Goal: Task Accomplishment & Management: Complete application form

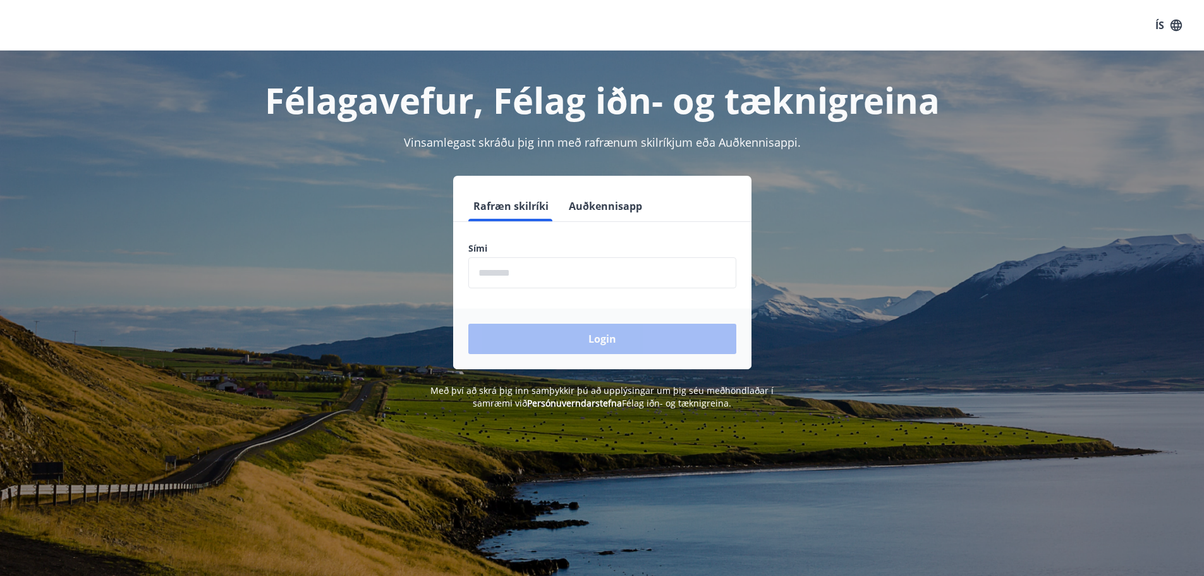
click at [523, 280] on input "phone" at bounding box center [602, 272] width 268 height 31
type input "********"
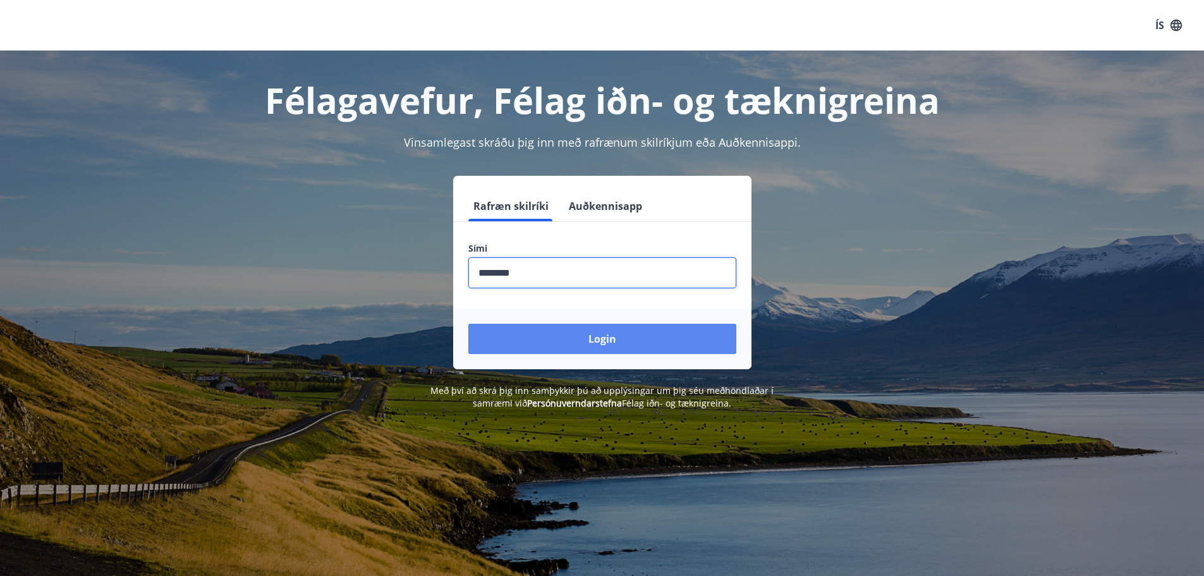
click at [576, 339] on button "Login" at bounding box center [602, 339] width 268 height 30
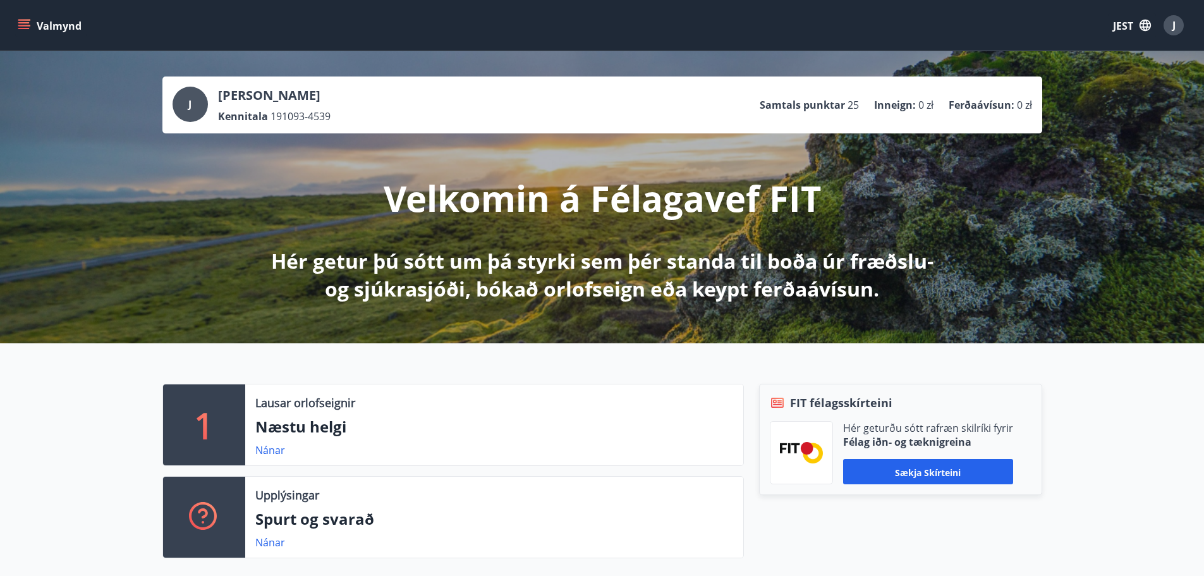
click at [1083, 79] on div "J [PERSON_NAME] Kennitala 191093-4539 Samtals punktar 25 Inneign : 0 zł Ferðaáv…" at bounding box center [602, 197] width 1204 height 292
click at [1144, 25] on icon "button" at bounding box center [1145, 25] width 14 height 14
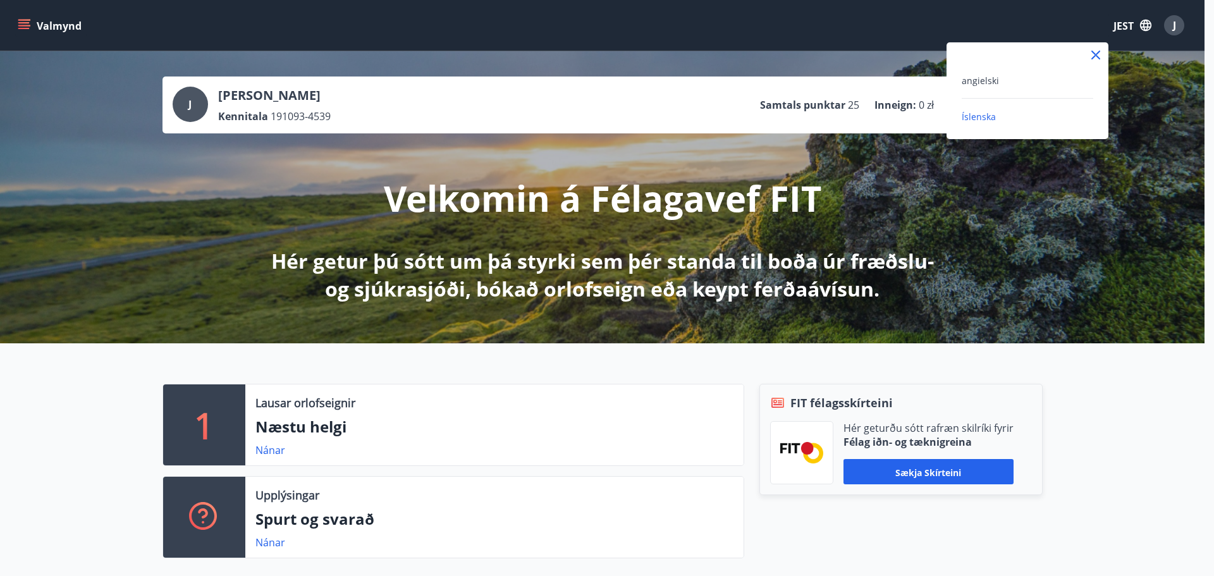
click at [1005, 79] on div "angielski" at bounding box center [1026, 80] width 131 height 15
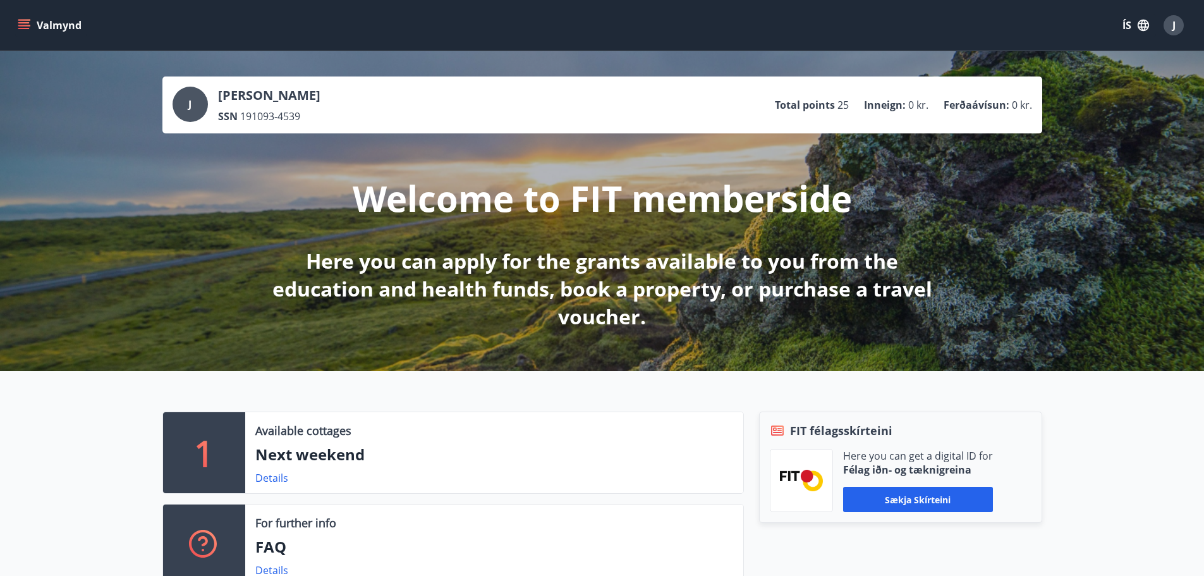
click at [997, 176] on div "J [PERSON_NAME] SSN 191093-4539 Total points 25 Inneign : 0 kr. Ferðaávísun : 0…" at bounding box center [602, 211] width 1204 height 320
click at [1178, 21] on div "J" at bounding box center [1174, 25] width 20 height 20
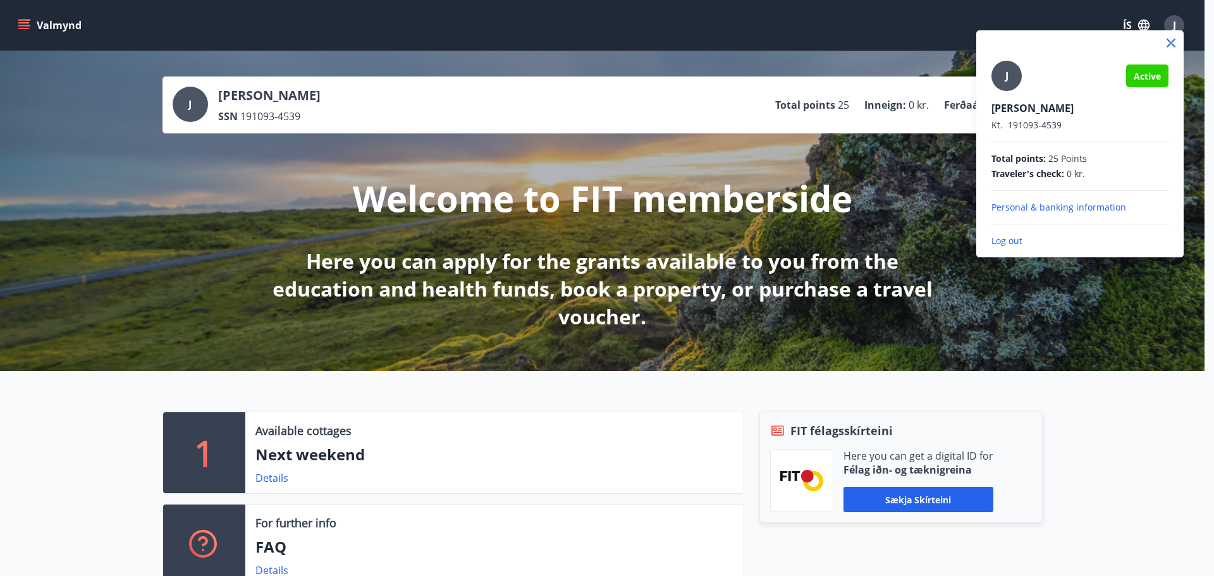
click at [894, 168] on div at bounding box center [607, 288] width 1214 height 576
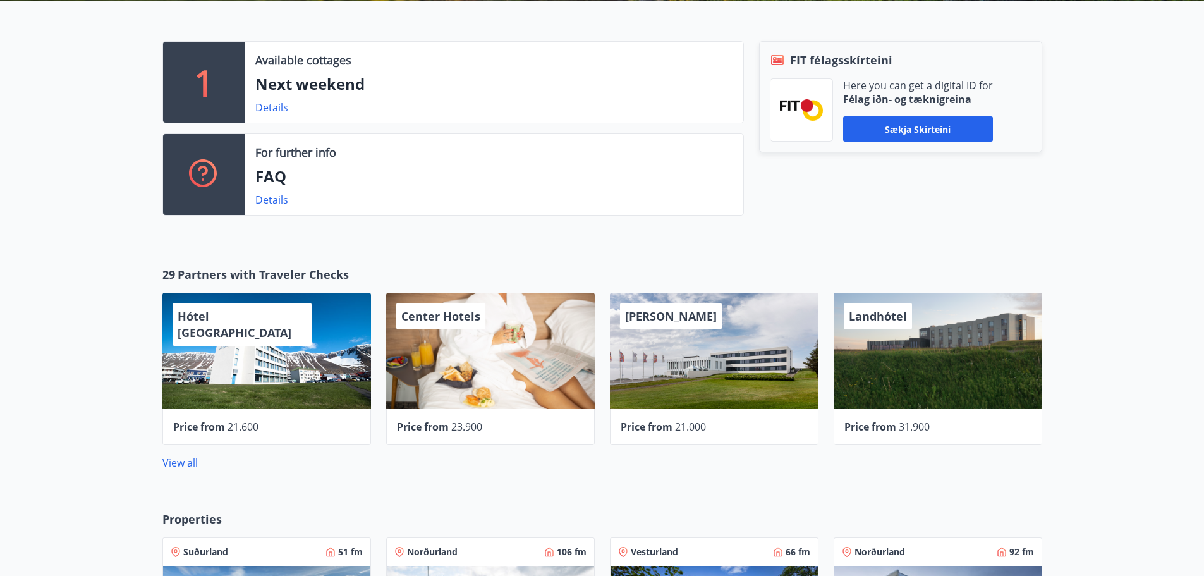
scroll to position [348, 0]
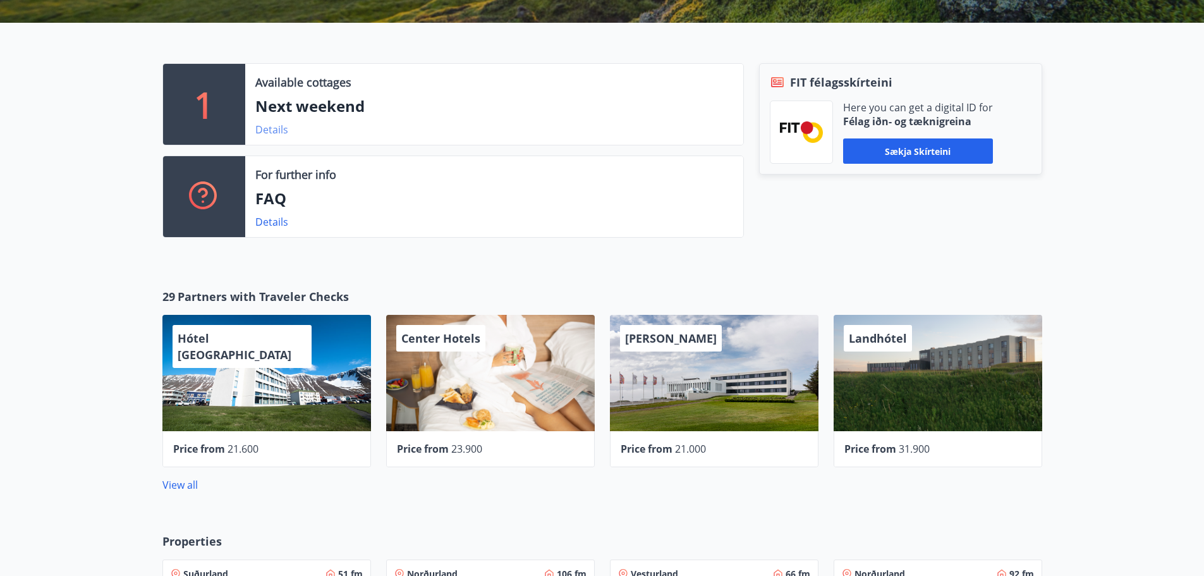
click at [276, 130] on link "Details" at bounding box center [271, 130] width 33 height 14
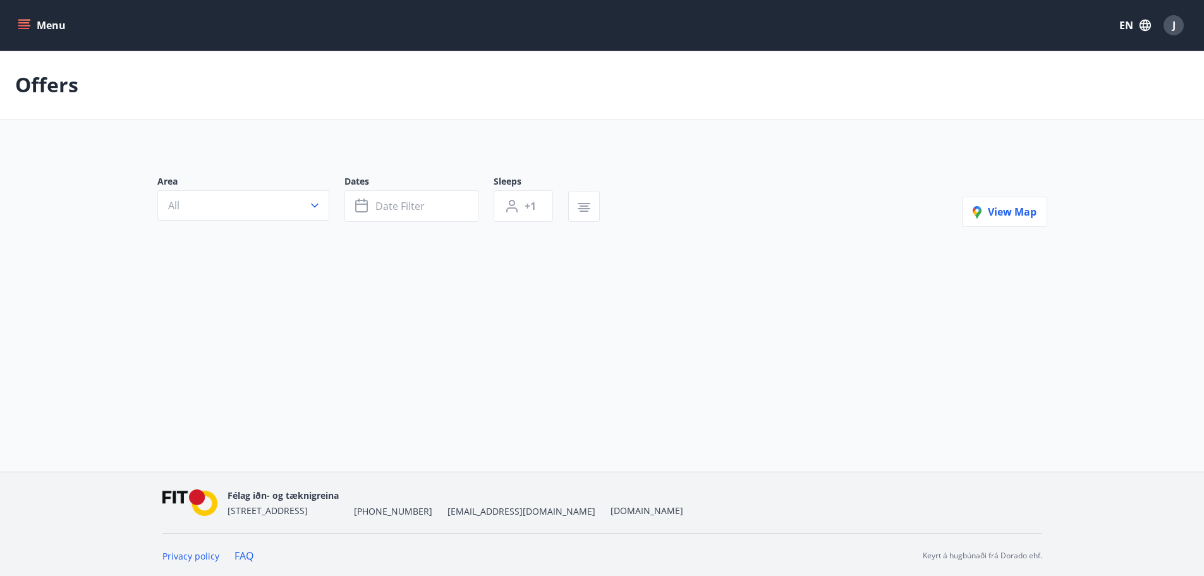
type input "*"
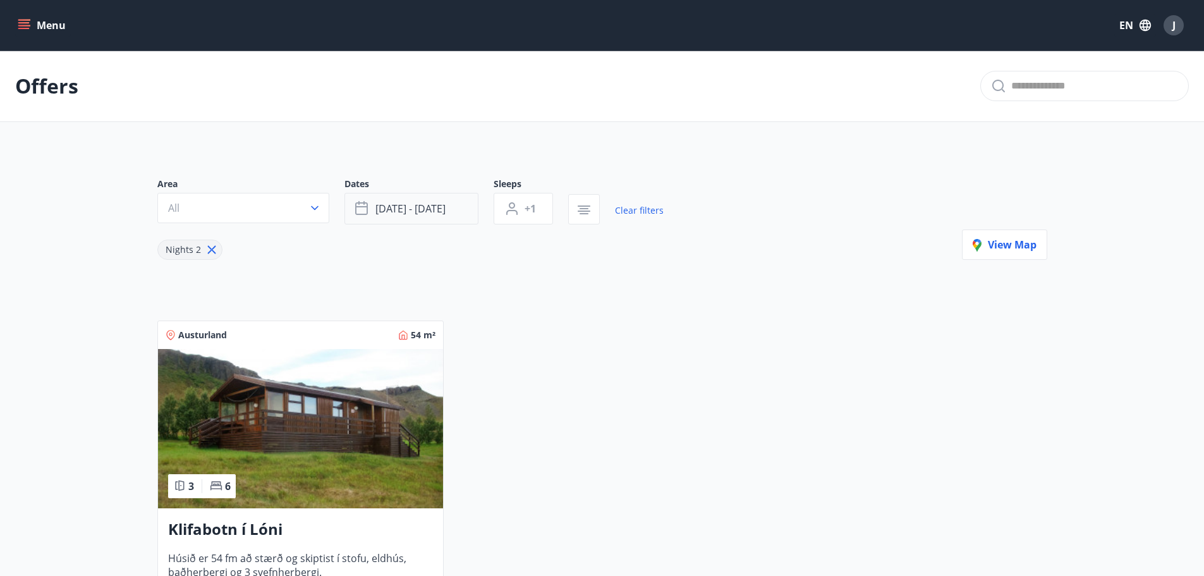
click at [425, 212] on span "[DATE] - [DATE]" at bounding box center [410, 209] width 70 height 14
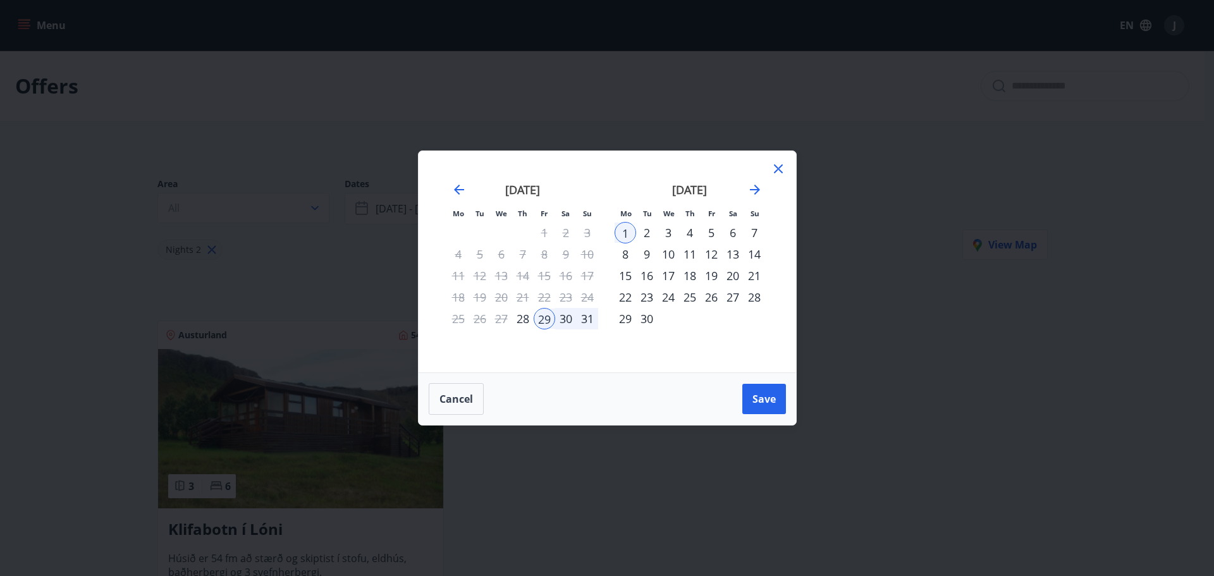
click at [566, 319] on div "30" at bounding box center [565, 318] width 21 height 21
click at [588, 321] on div "31" at bounding box center [586, 318] width 21 height 21
click at [762, 397] on span "Save" at bounding box center [763, 399] width 23 height 14
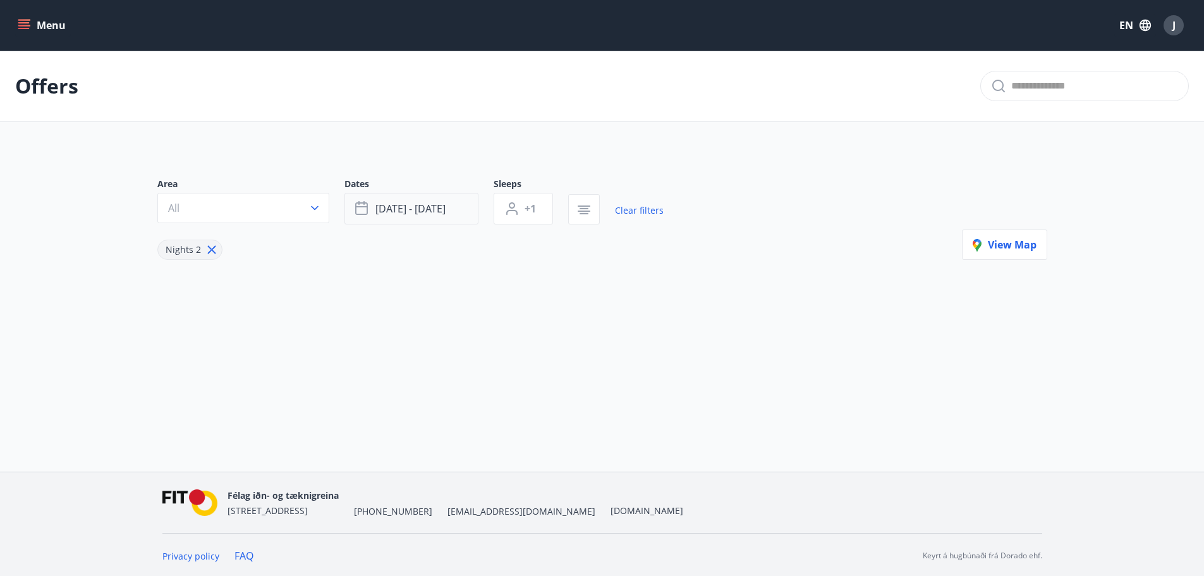
click at [401, 215] on span "[DATE] - [DATE]" at bounding box center [410, 209] width 70 height 14
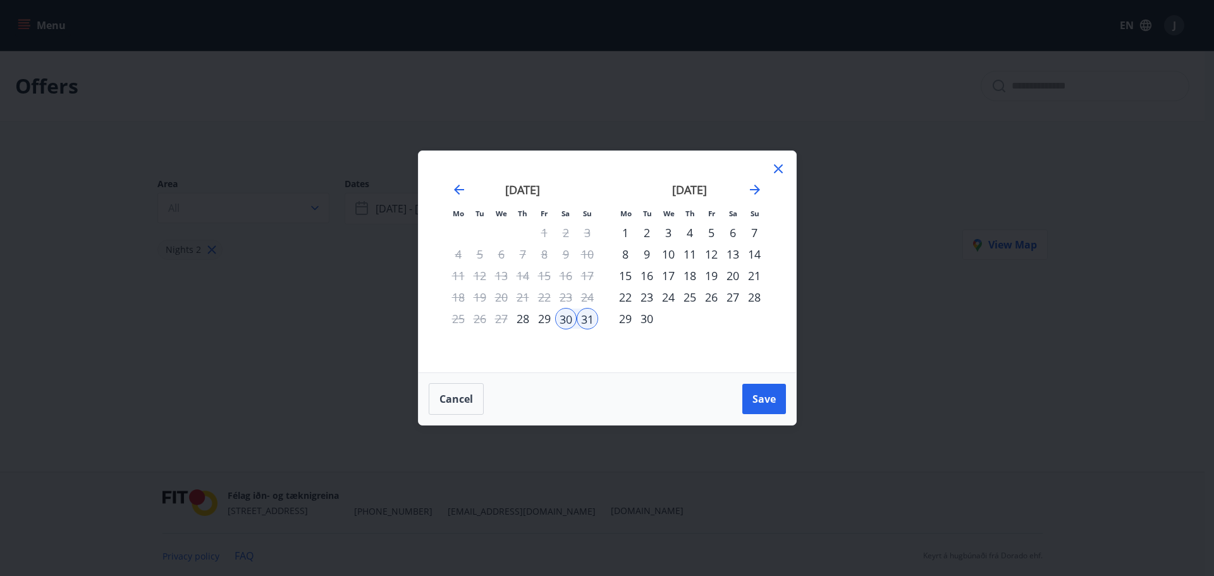
click at [544, 319] on div "29" at bounding box center [544, 318] width 21 height 21
click at [630, 228] on div "1" at bounding box center [624, 232] width 21 height 21
click at [766, 387] on button "Save" at bounding box center [764, 399] width 44 height 30
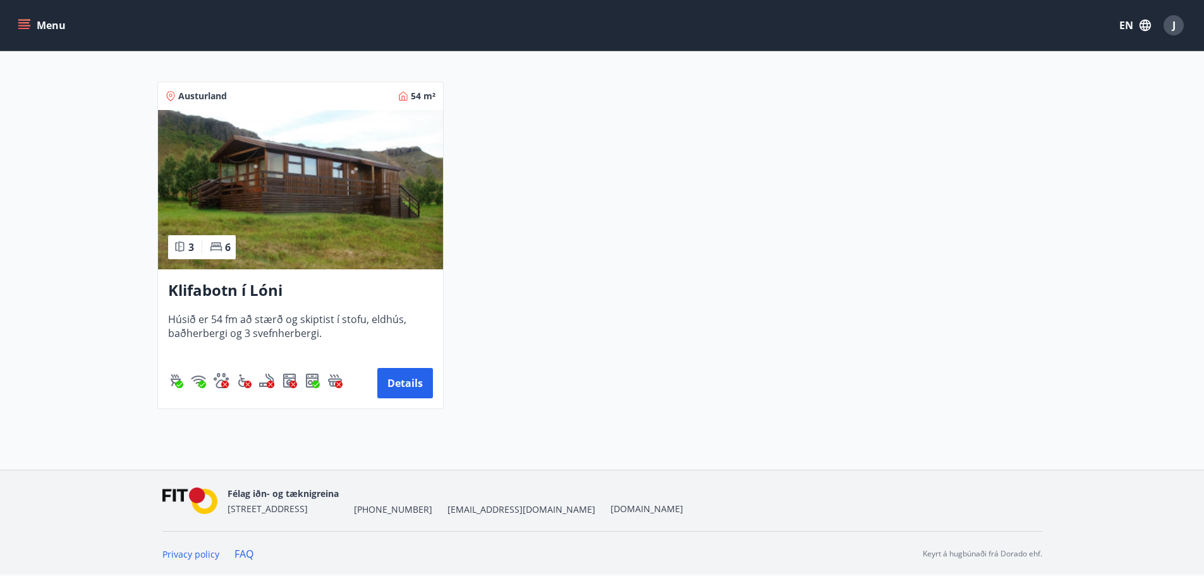
scroll to position [229, 0]
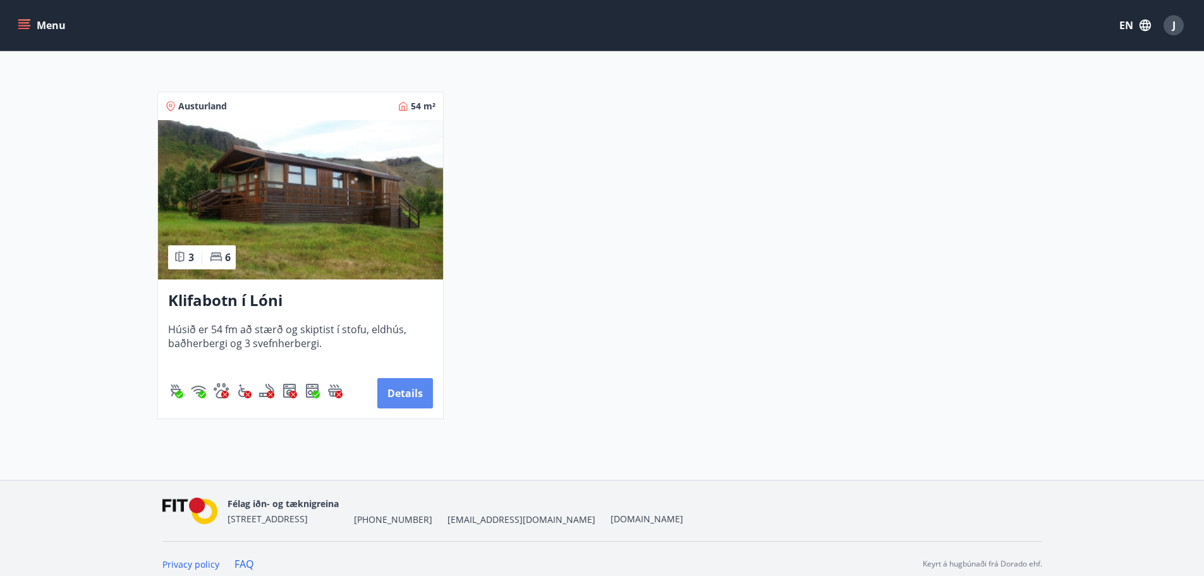
click at [408, 396] on button "Details" at bounding box center [405, 393] width 56 height 30
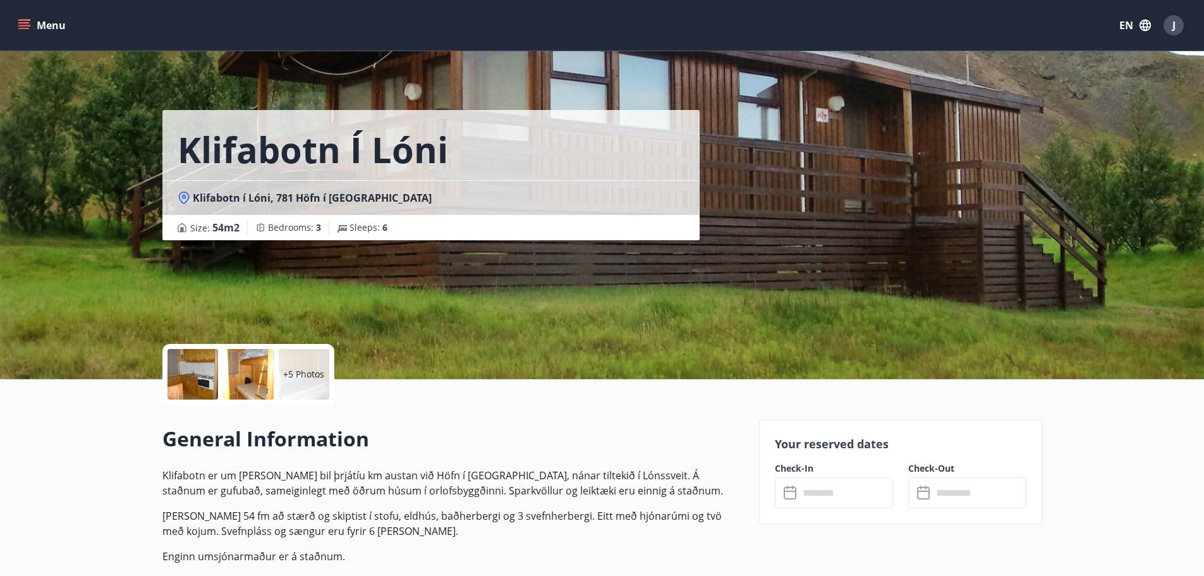
click at [207, 367] on div at bounding box center [193, 374] width 51 height 51
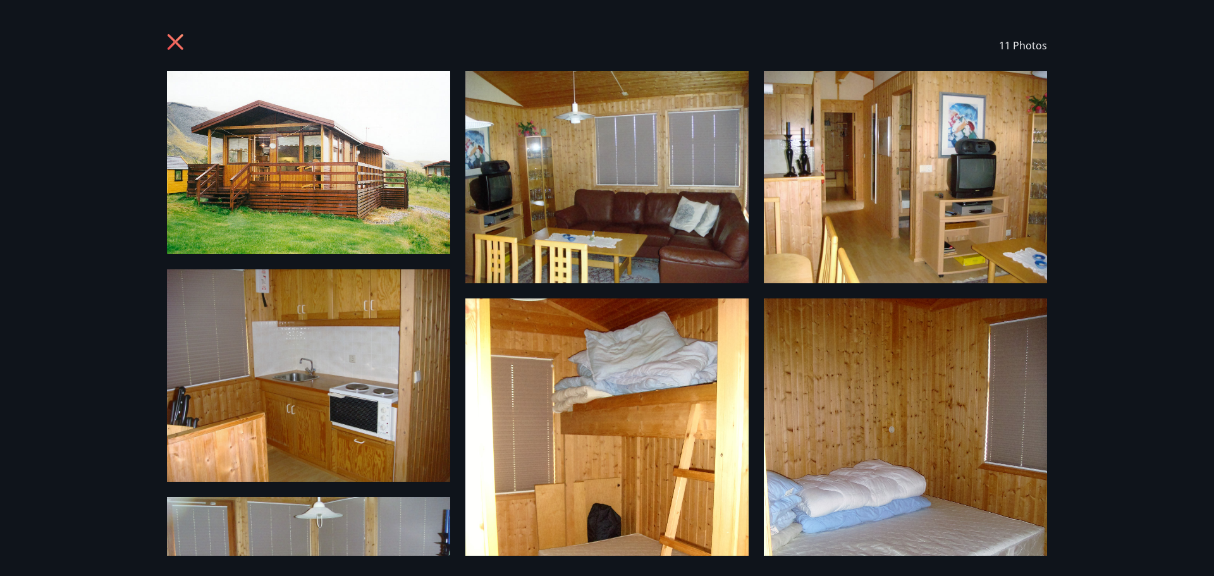
click at [176, 36] on icon at bounding box center [177, 44] width 20 height 20
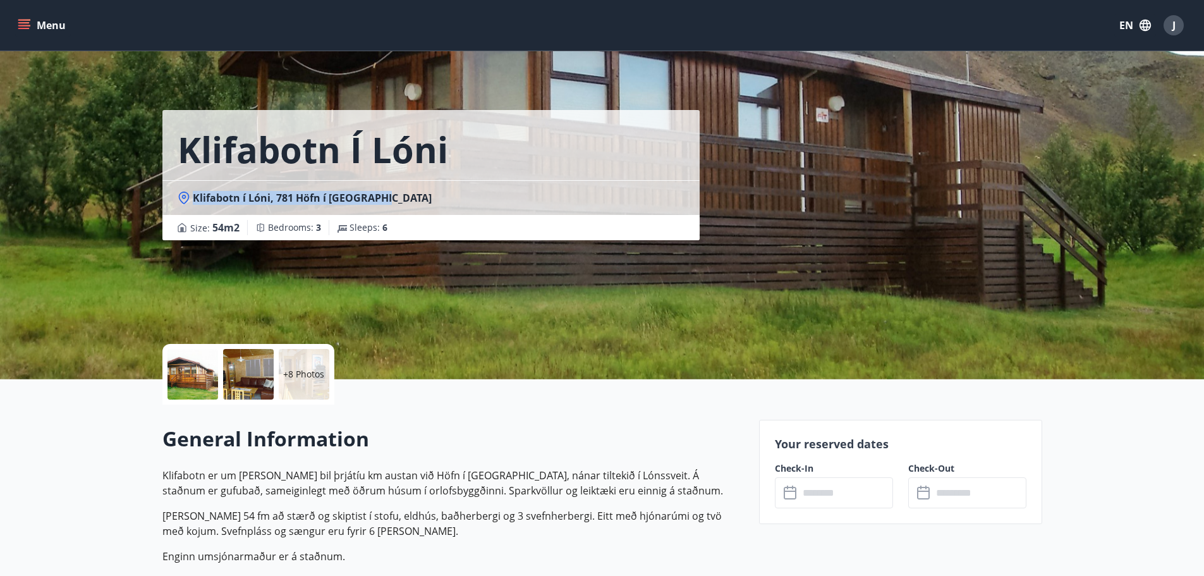
drag, startPoint x: 381, startPoint y: 197, endPoint x: 190, endPoint y: 194, distance: 190.3
click at [190, 194] on div "Klifabotn í Lóni, 781 Höfn í [GEOGRAPHIC_DATA]" at bounding box center [431, 198] width 507 height 14
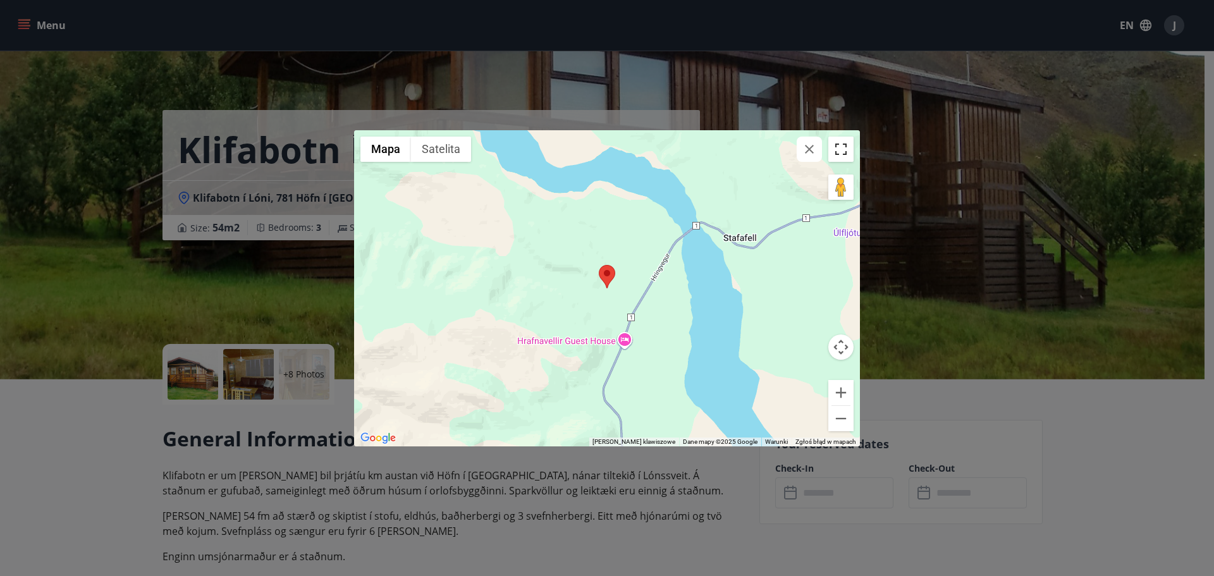
drag, startPoint x: 190, startPoint y: 194, endPoint x: 829, endPoint y: 231, distance: 640.2
click at [828, 156] on button "Włącz widok pełnoekranowy" at bounding box center [840, 149] width 25 height 25
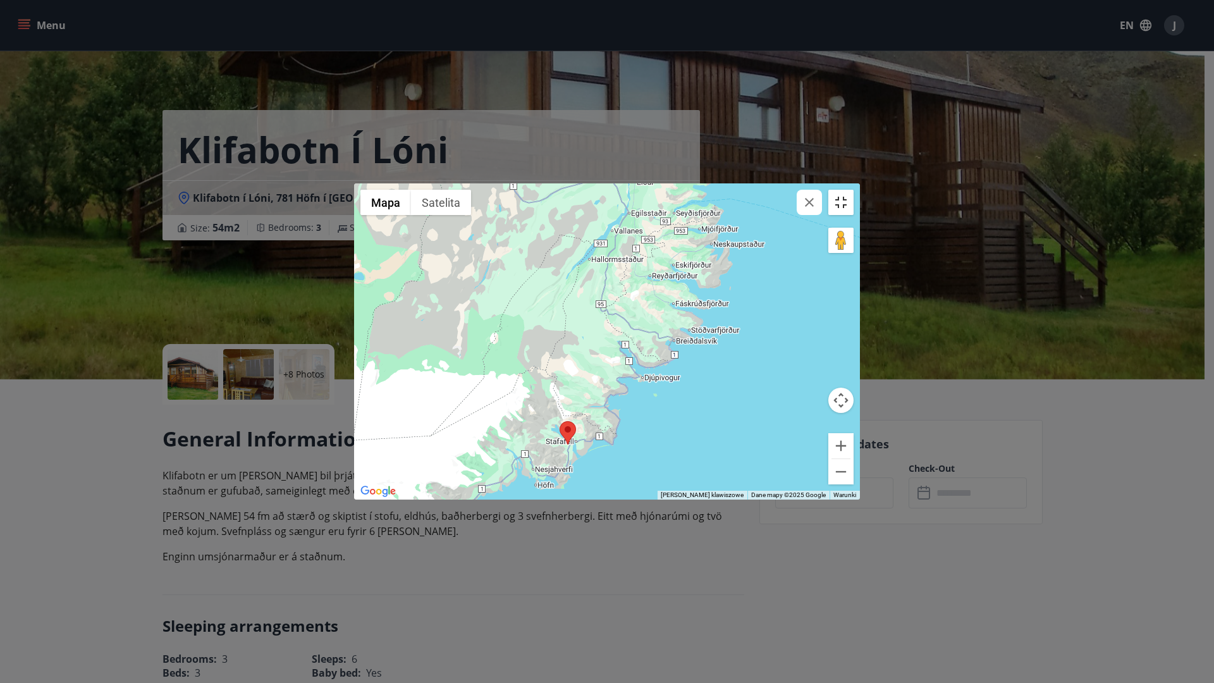
click at [853, 190] on button "Włącz widok pełnoekranowy" at bounding box center [840, 202] width 25 height 25
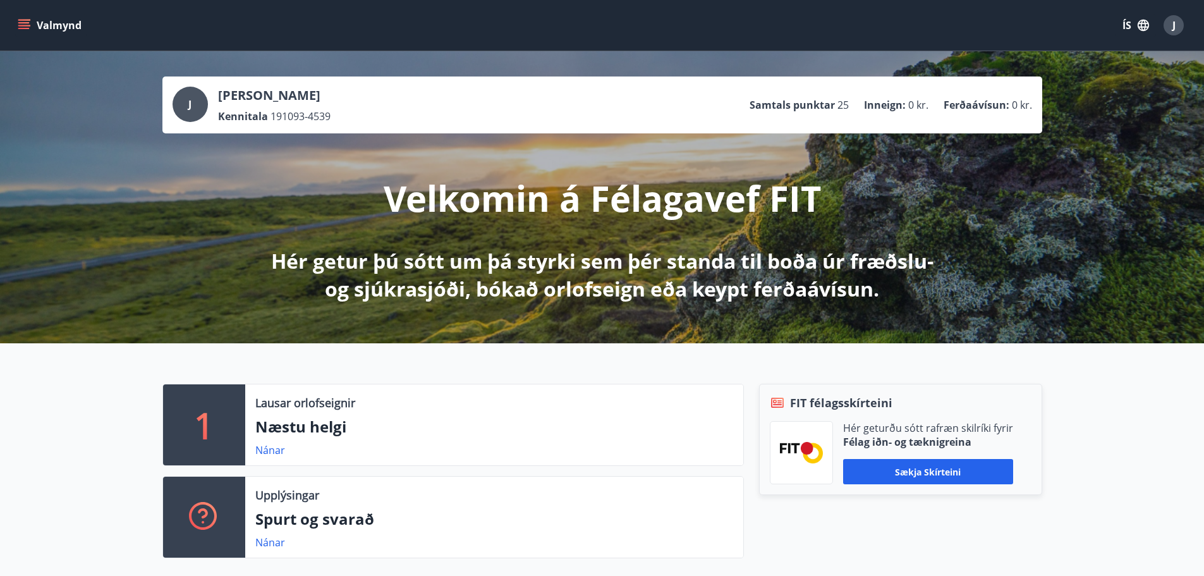
click at [1141, 25] on icon "button" at bounding box center [1143, 25] width 11 height 11
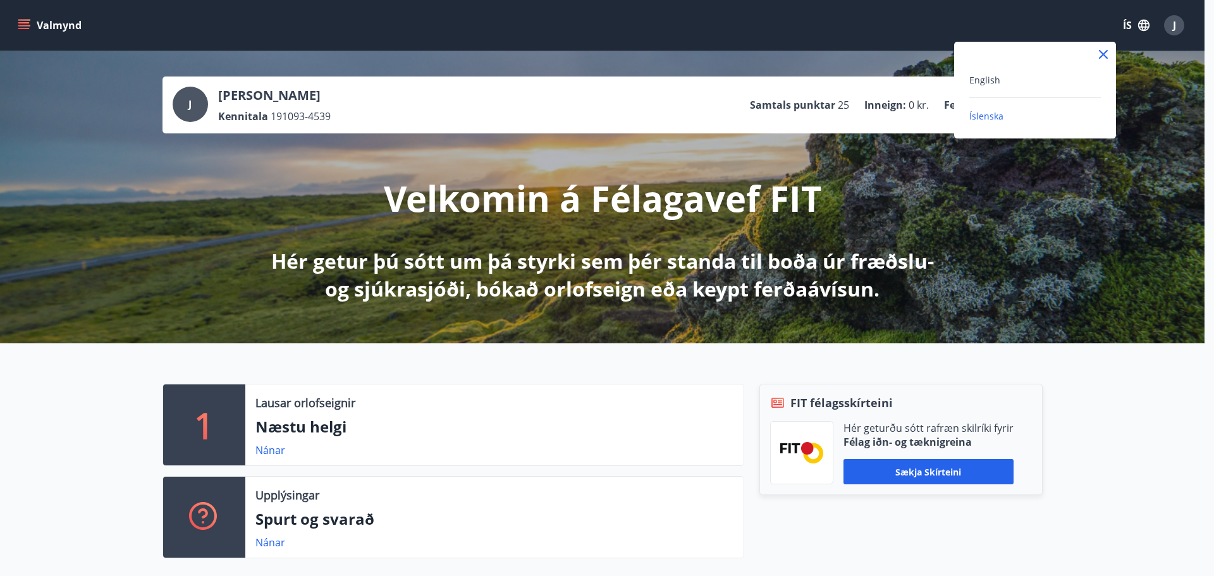
click at [1003, 84] on div "English" at bounding box center [1034, 79] width 131 height 15
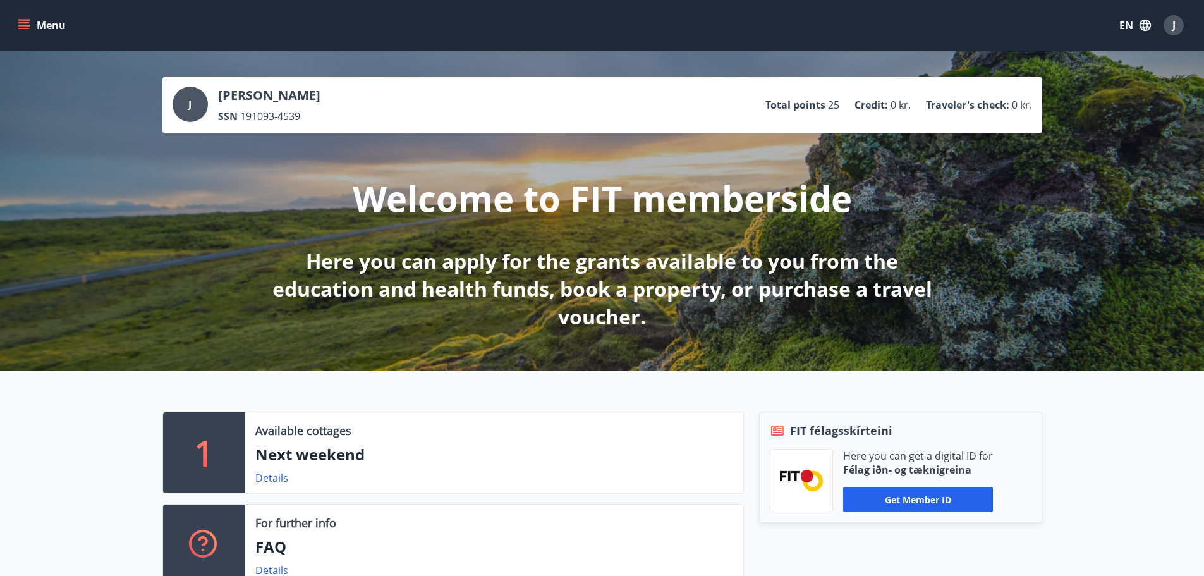
click at [34, 21] on button "Menu" at bounding box center [43, 25] width 56 height 23
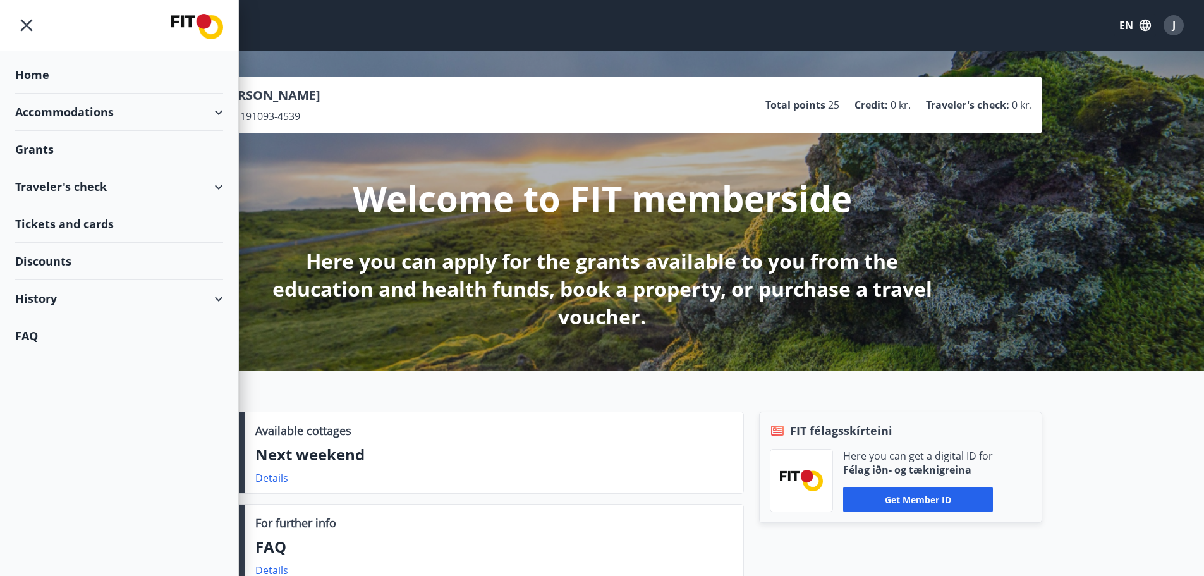
click at [90, 94] on div "Grants" at bounding box center [119, 74] width 208 height 37
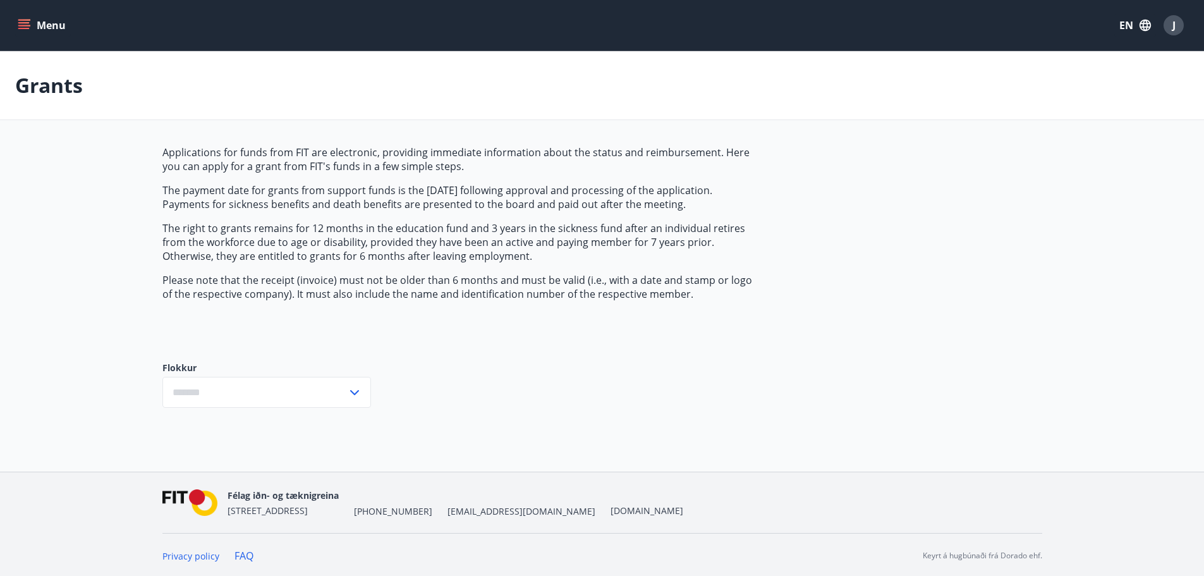
type input "***"
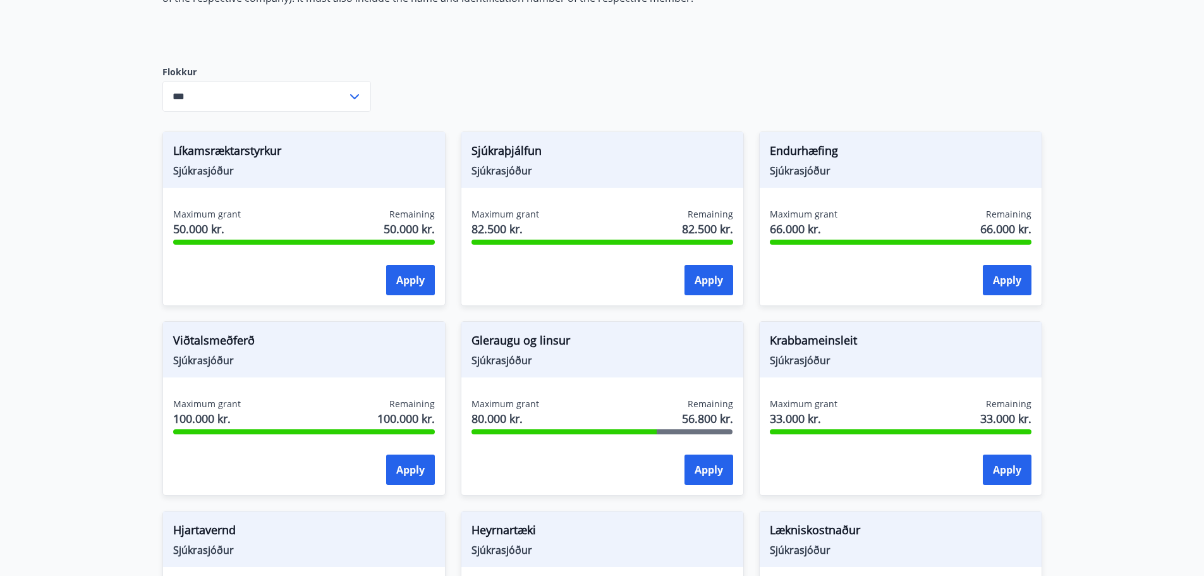
scroll to position [274, 0]
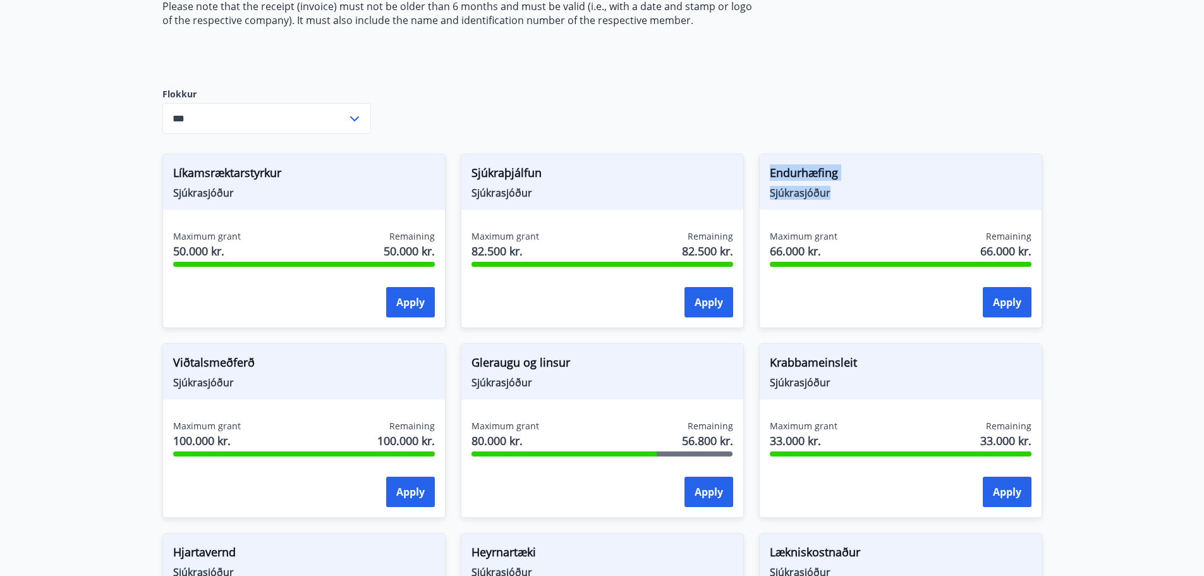
drag, startPoint x: 854, startPoint y: 189, endPoint x: 771, endPoint y: 177, distance: 83.7
click at [771, 177] on div "Endurhæfing Sjúkrasjóður" at bounding box center [901, 182] width 282 height 56
copy div "Endurhæfing Sjúkrasjóður"
drag, startPoint x: 531, startPoint y: 190, endPoint x: 471, endPoint y: 168, distance: 64.0
click at [471, 168] on div "Sjúkraþjálfun Sjúkrasjóður" at bounding box center [602, 182] width 282 height 56
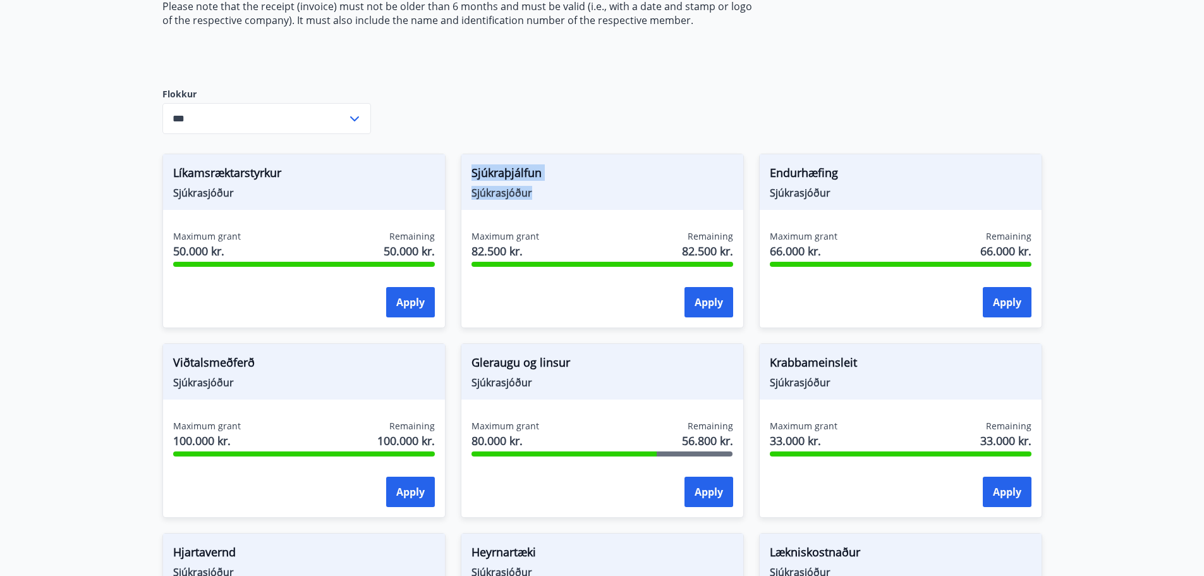
copy div "Sjúkraþjálfun Sjúkrasjóður"
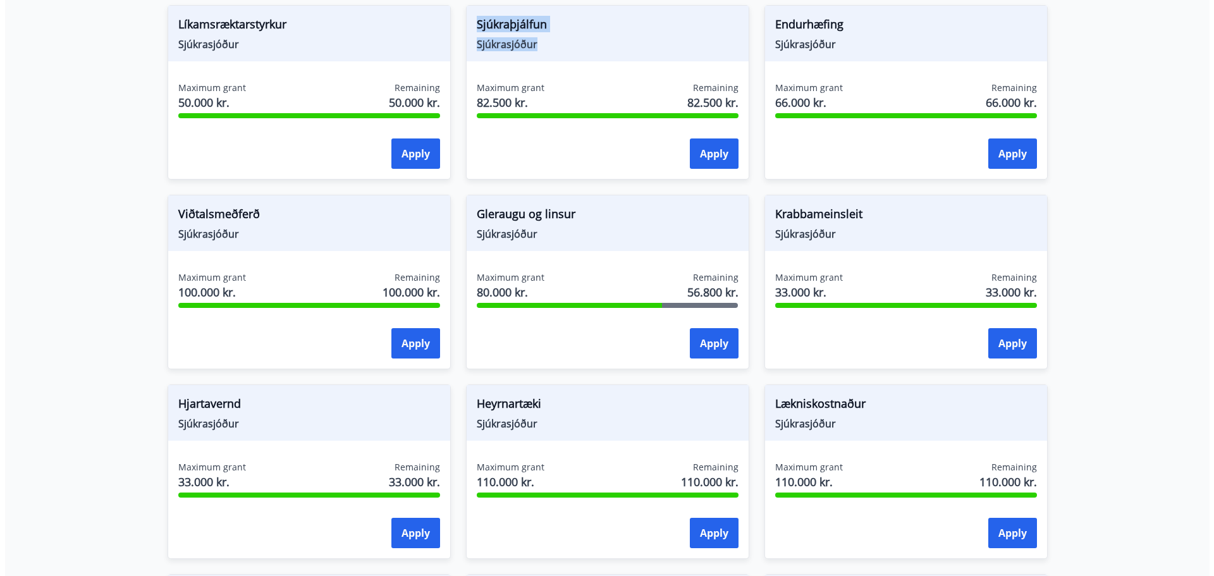
scroll to position [400, 0]
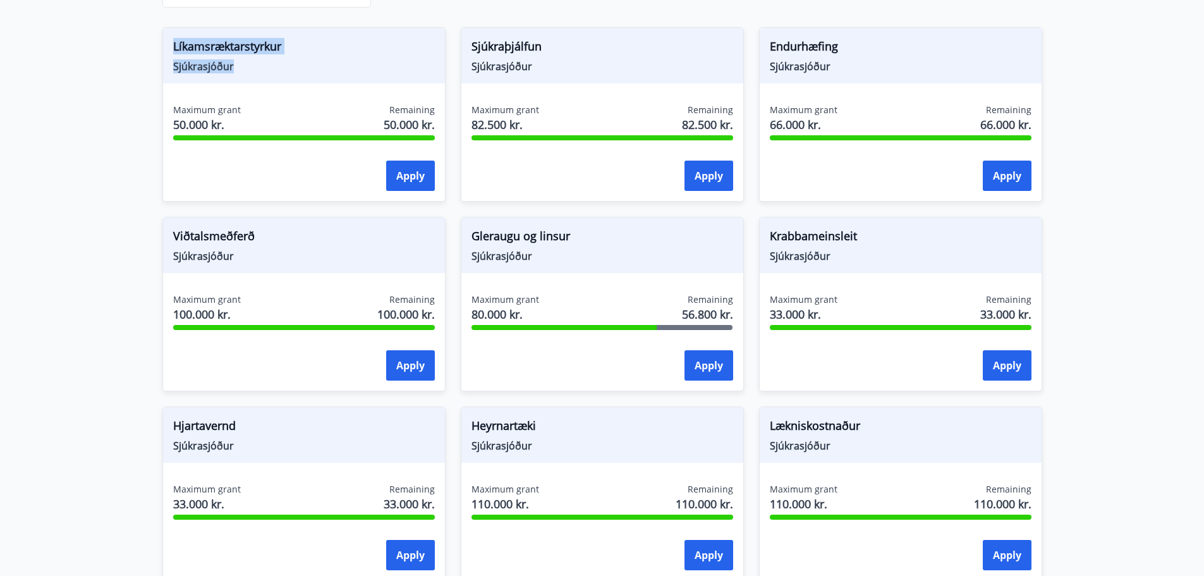
drag, startPoint x: 239, startPoint y: 66, endPoint x: 166, endPoint y: 46, distance: 76.1
click at [166, 46] on div "Líkamsræktarstyrkur Sjúkrasjóður" at bounding box center [304, 56] width 282 height 56
copy div "Líkamsræktarstyrkur Sjúkrasjóður"
click at [393, 174] on button "Apply" at bounding box center [410, 176] width 49 height 30
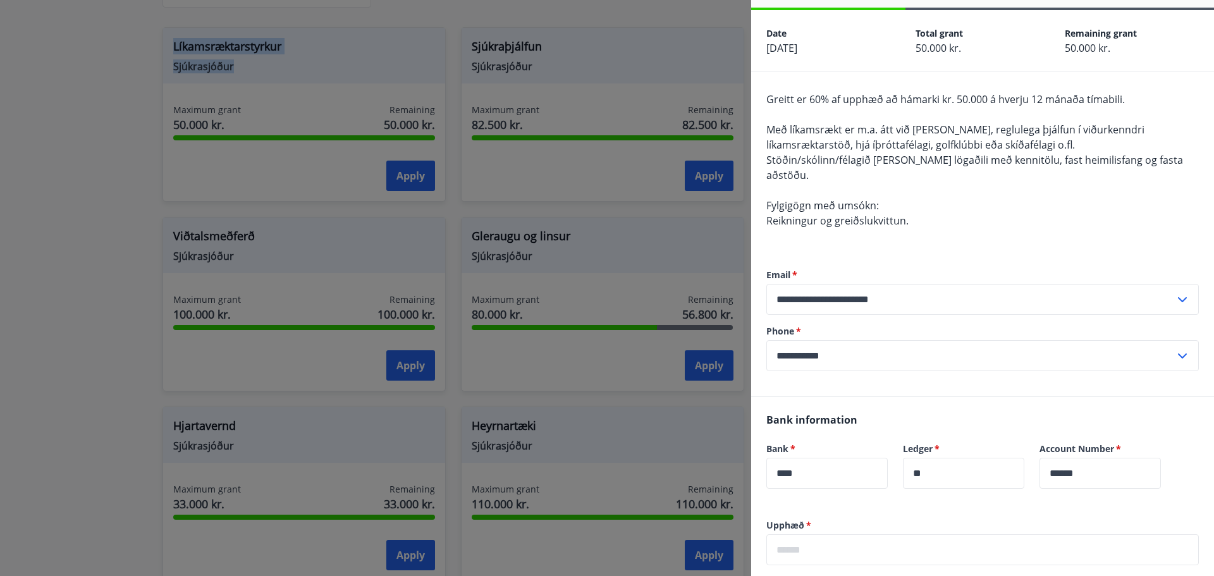
scroll to position [63, 0]
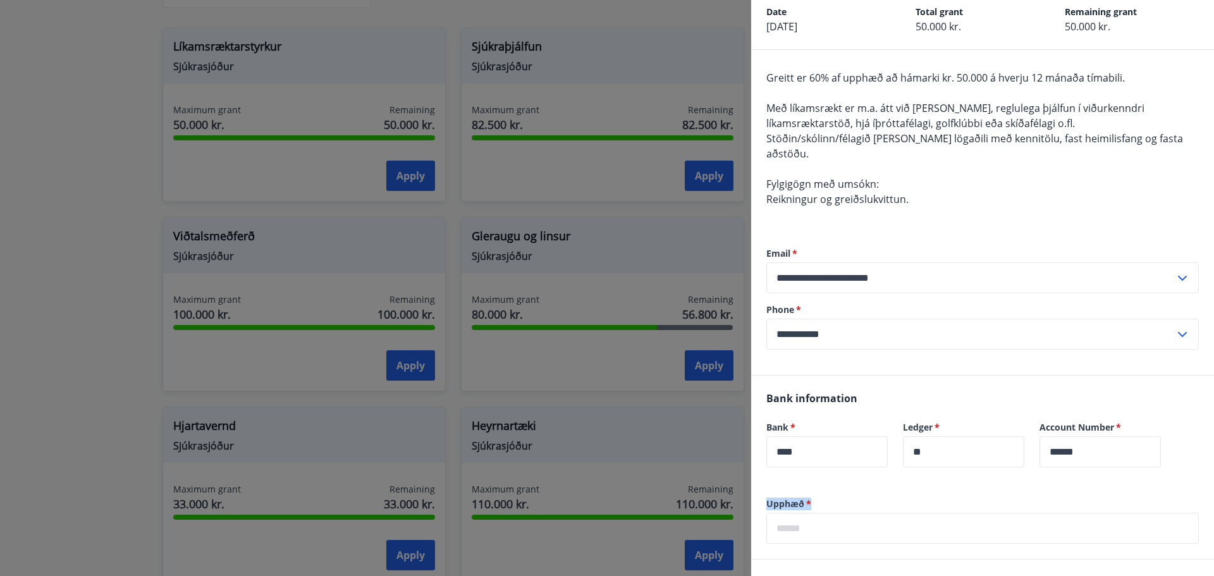
drag, startPoint x: 814, startPoint y: 487, endPoint x: 764, endPoint y: 493, distance: 50.9
click at [764, 497] on div "Upphæð   * ​" at bounding box center [982, 527] width 463 height 61
copy label "Upphæð   *"
click at [810, 513] on input "text" at bounding box center [982, 528] width 432 height 31
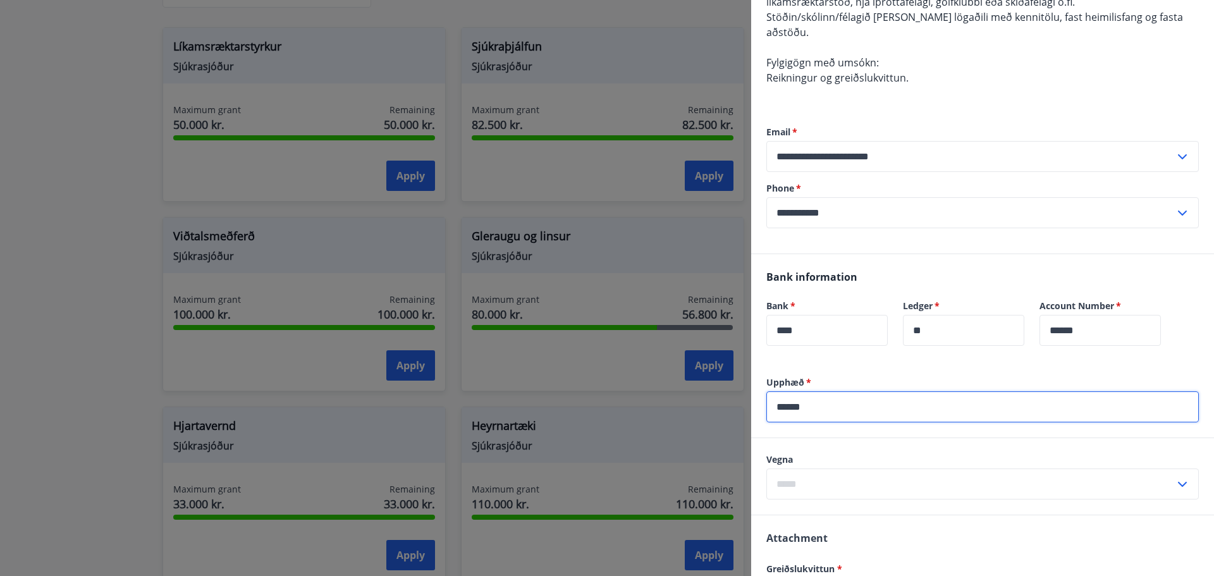
scroll to position [190, 0]
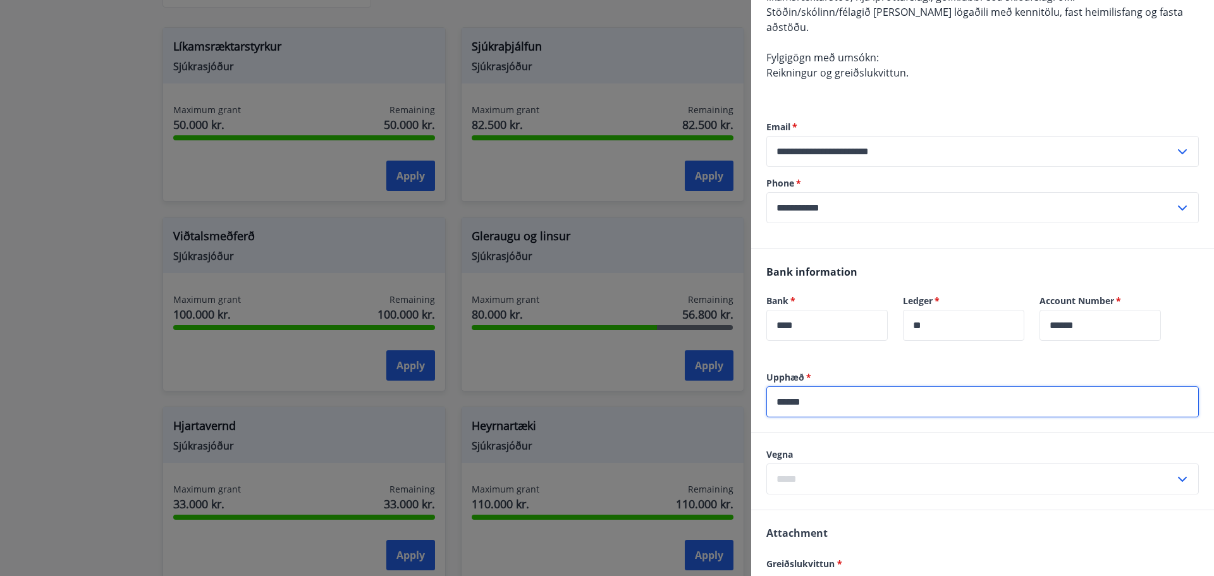
type input "******"
click at [847, 463] on input "text" at bounding box center [970, 478] width 408 height 31
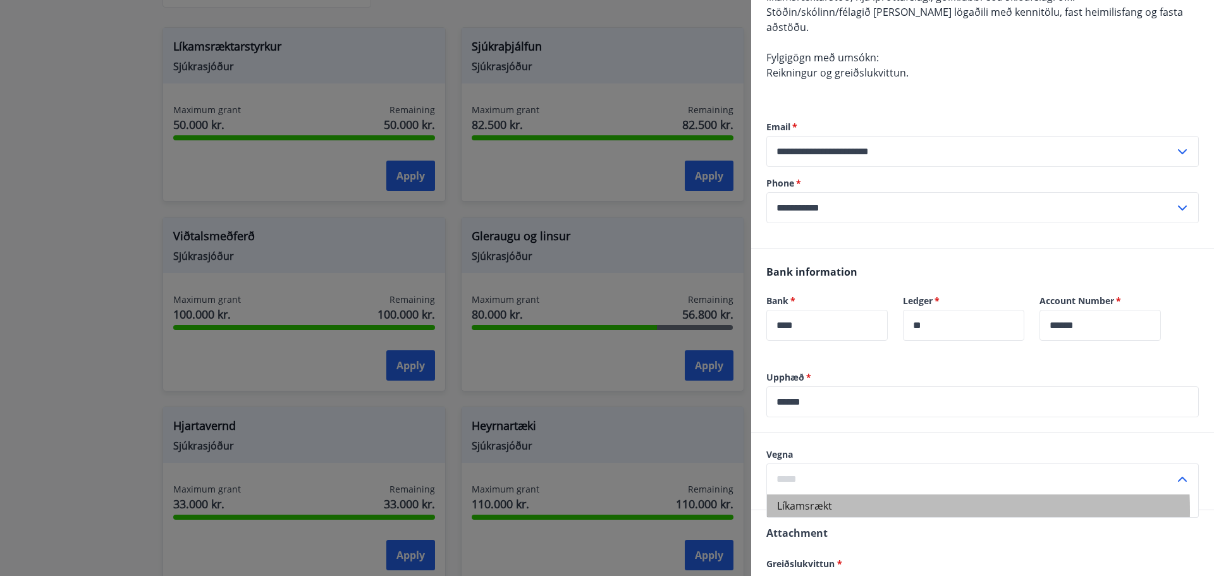
click at [841, 496] on li "Líkamsrækt" at bounding box center [982, 505] width 431 height 23
type input "**********"
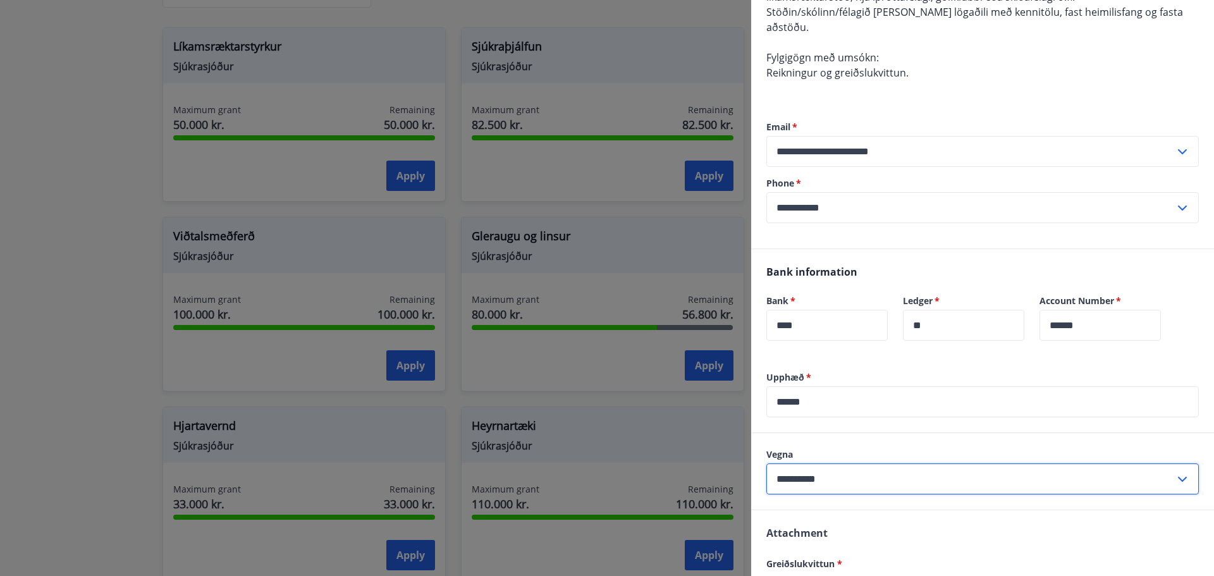
drag, startPoint x: 841, startPoint y: 464, endPoint x: 761, endPoint y: 467, distance: 80.3
click at [761, 467] on div "**********" at bounding box center [982, 471] width 463 height 76
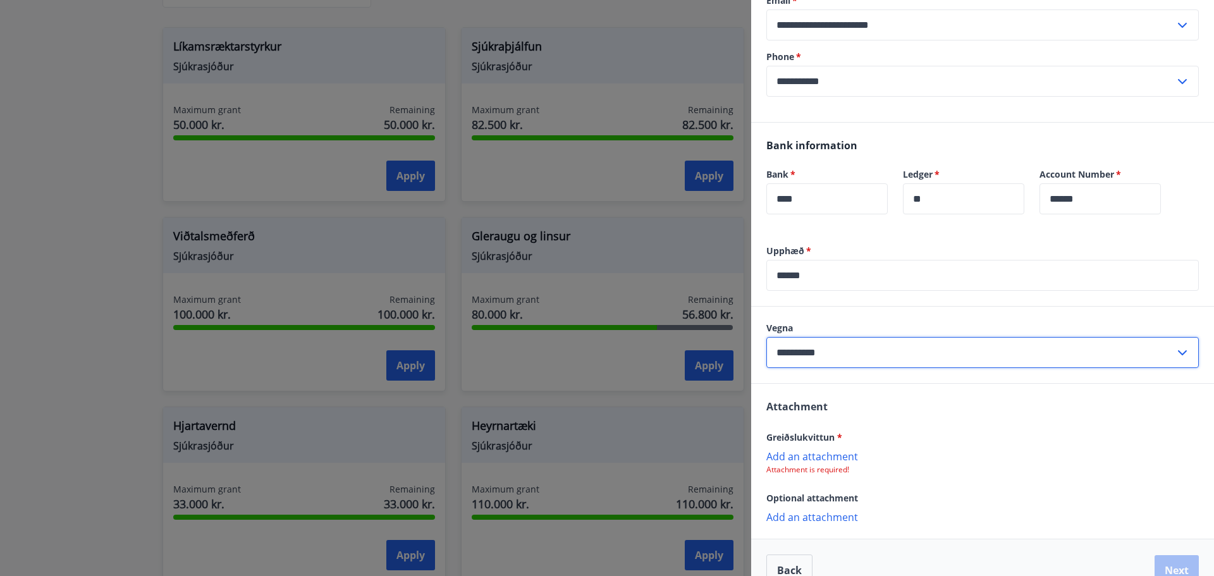
scroll to position [326, 0]
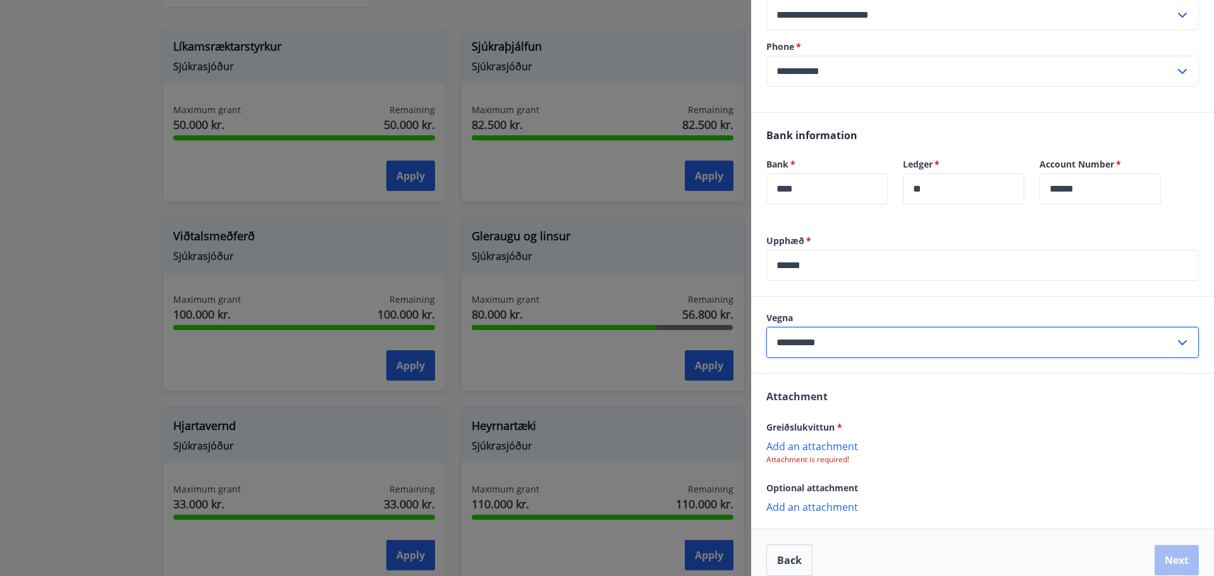
click at [822, 439] on p "Add an attachment" at bounding box center [982, 445] width 432 height 13
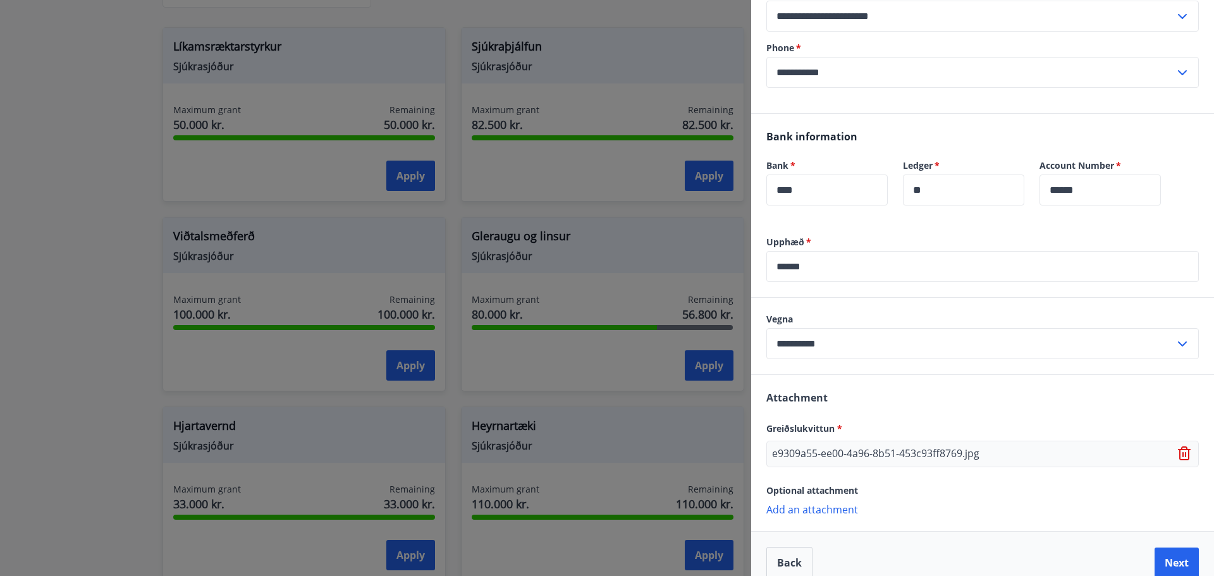
scroll to position [327, 0]
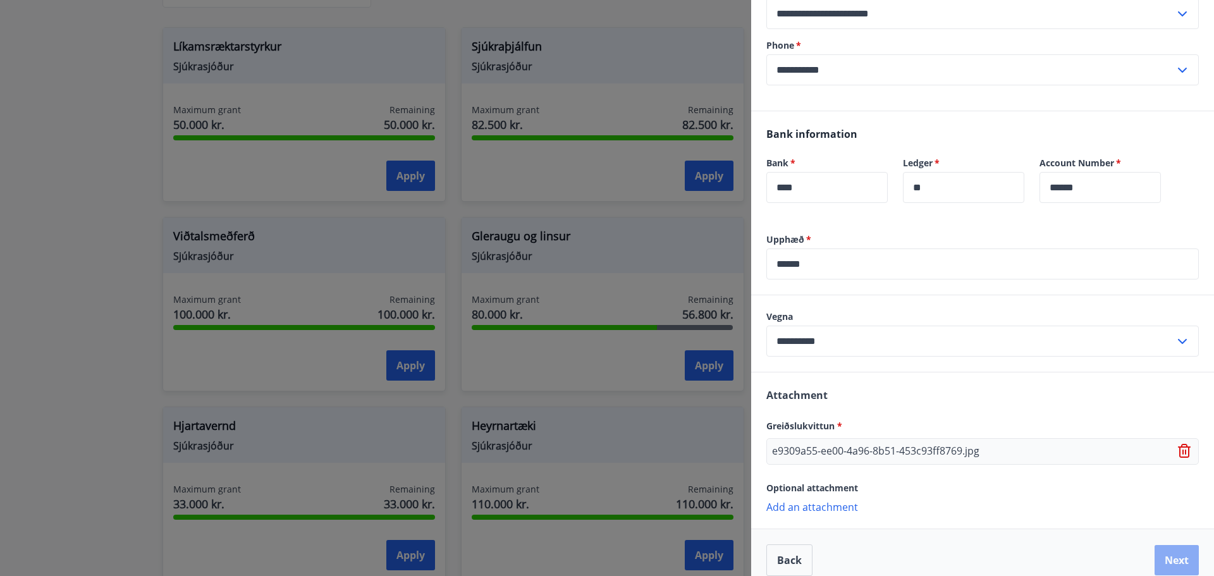
click at [1179, 545] on button "Next" at bounding box center [1176, 560] width 44 height 30
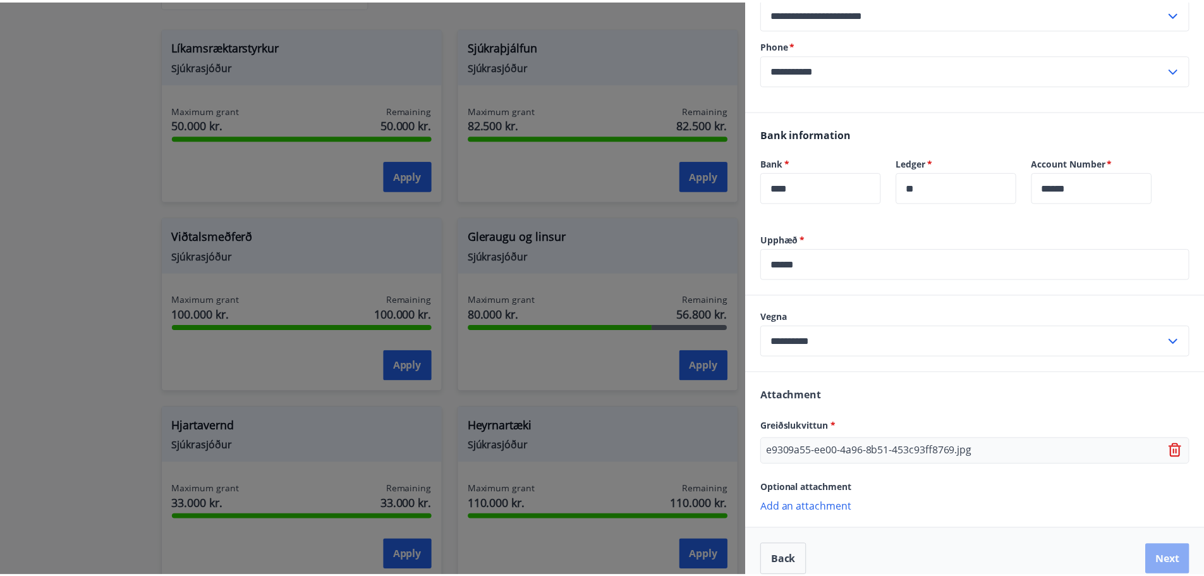
scroll to position [0, 0]
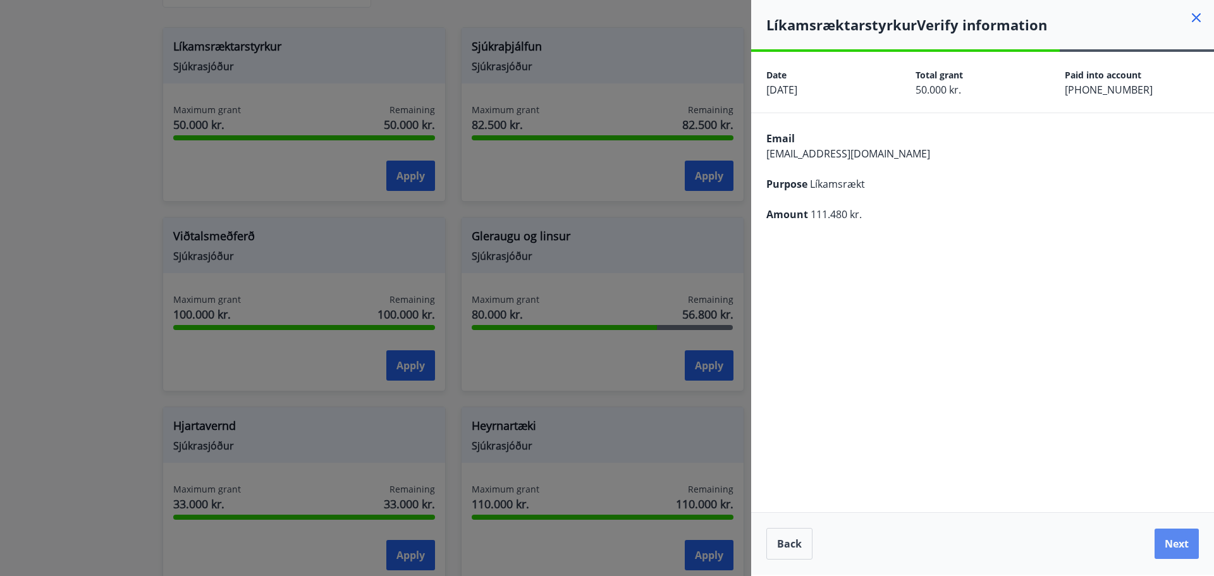
click at [1175, 546] on button "Next" at bounding box center [1176, 543] width 44 height 30
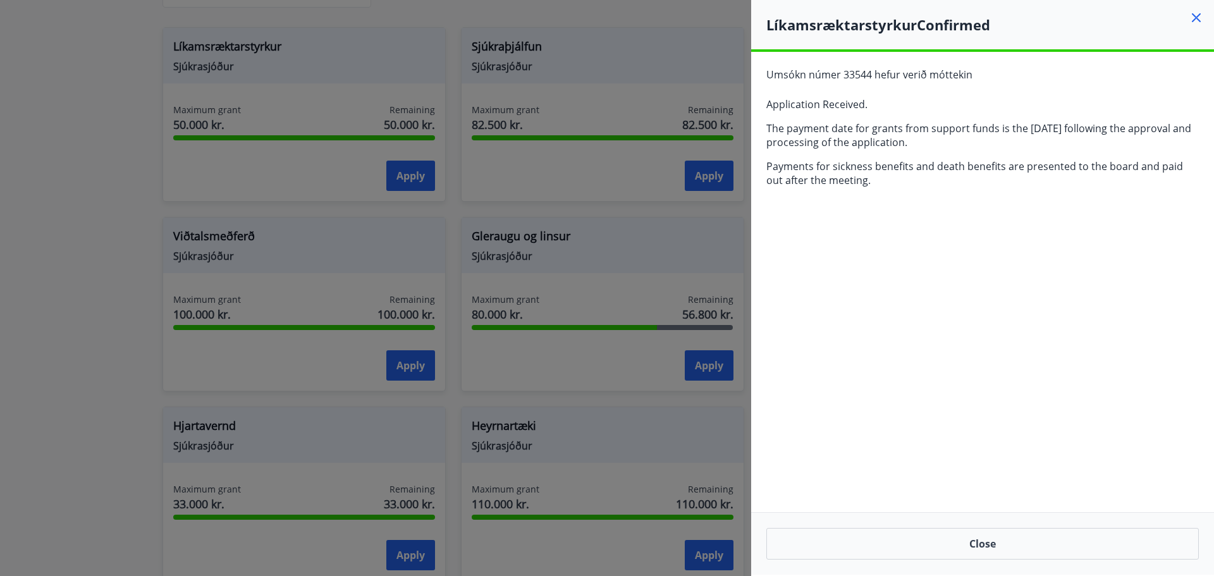
click at [1195, 23] on icon at bounding box center [1195, 17] width 15 height 15
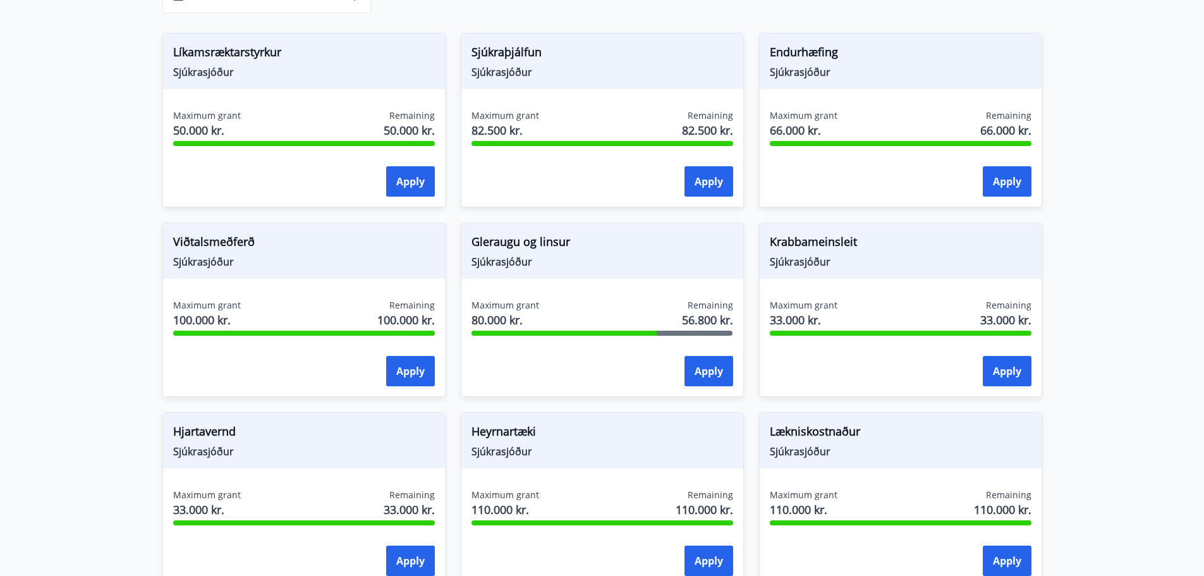
scroll to position [400, 0]
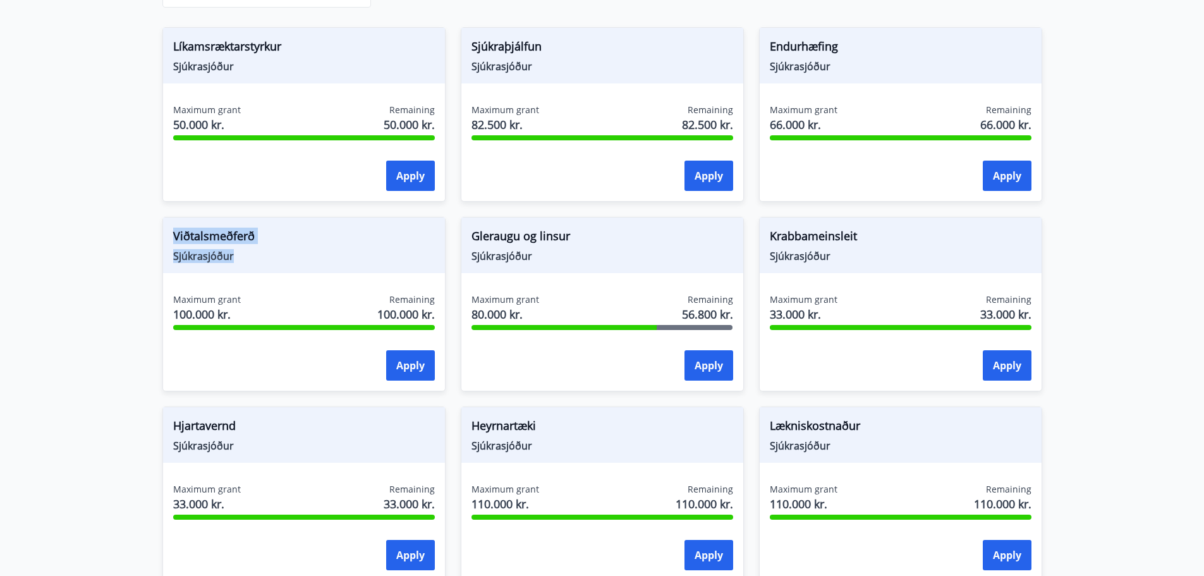
drag, startPoint x: 226, startPoint y: 257, endPoint x: 164, endPoint y: 238, distance: 64.2
click at [164, 238] on div "Viðtalsmeðferð Sjúkrasjóður" at bounding box center [304, 245] width 282 height 56
copy div "Viðtalsmeðferð Sjúkrasjóður"
drag, startPoint x: 805, startPoint y: 259, endPoint x: 762, endPoint y: 240, distance: 47.0
click at [762, 240] on div "Krabbameinsleit Sjúkrasjóður" at bounding box center [901, 245] width 282 height 56
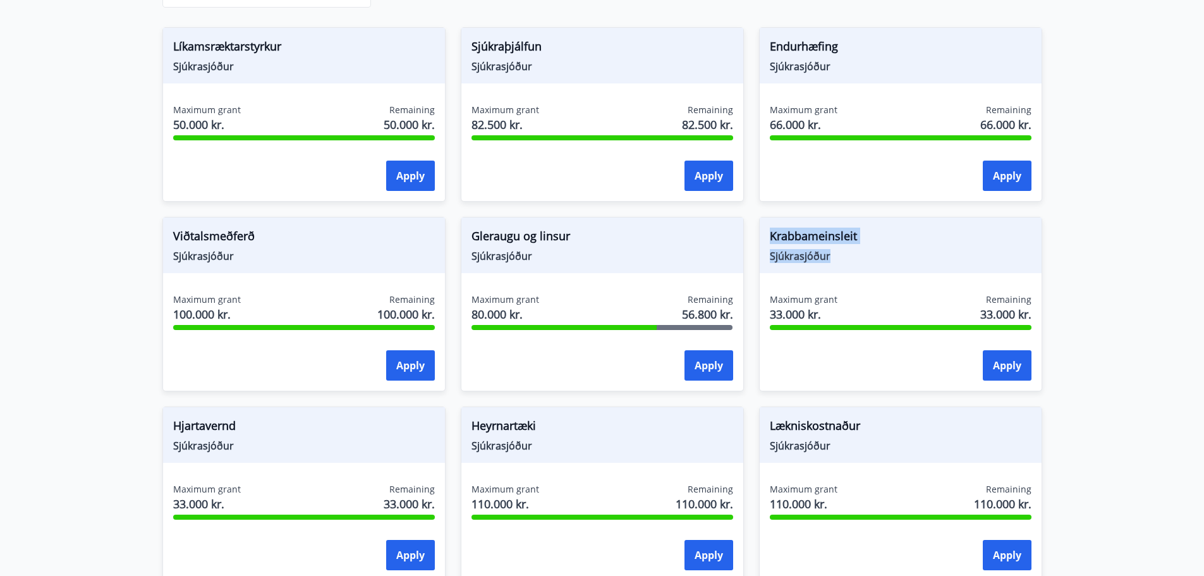
copy div "Krabbameinsleit Sjúkrasjóður"
drag, startPoint x: 223, startPoint y: 454, endPoint x: 212, endPoint y: 437, distance: 19.6
click at [169, 430] on div "Hjartavernd Sjúkrasjóður" at bounding box center [304, 435] width 282 height 56
click at [229, 444] on span "Sjúkrasjóður" at bounding box center [304, 446] width 262 height 14
drag, startPoint x: 240, startPoint y: 450, endPoint x: 168, endPoint y: 425, distance: 75.6
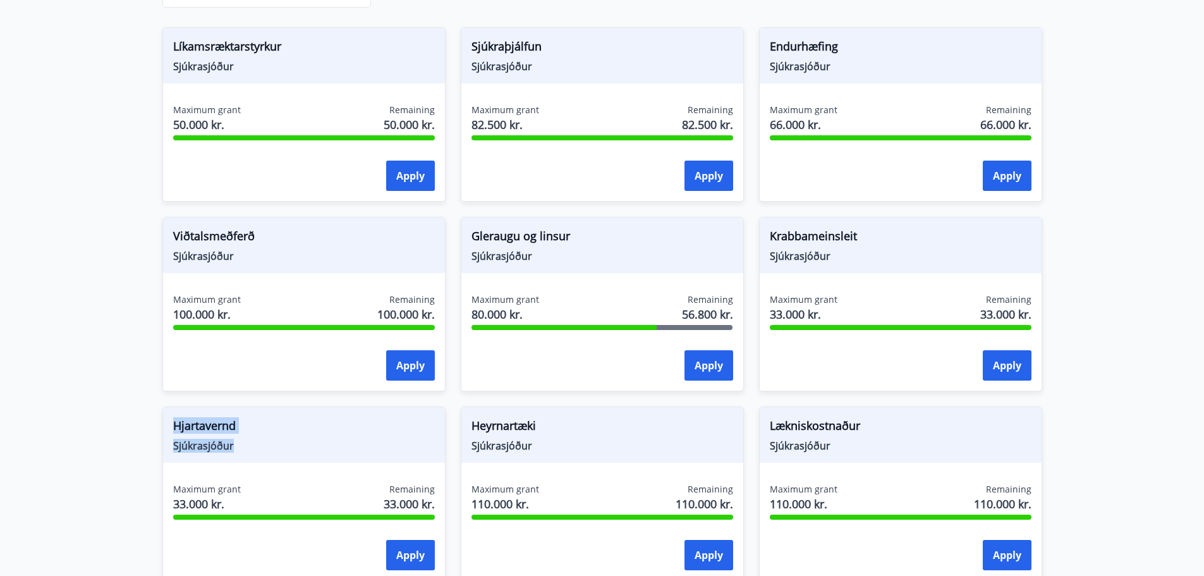
click at [168, 425] on div "Hjartavernd Sjúkrasjóður" at bounding box center [304, 435] width 282 height 56
copy div "Hjartavernd Sjúkrasjóður"
